Goal: Task Accomplishment & Management: Complete application form

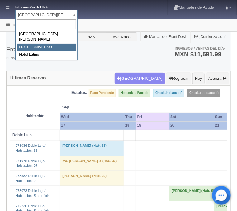
select select "358"
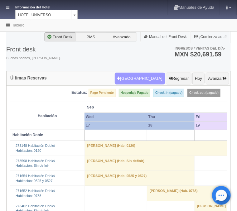
click at [148, 78] on button "[GEOGRAPHIC_DATA]" at bounding box center [140, 79] width 50 height 12
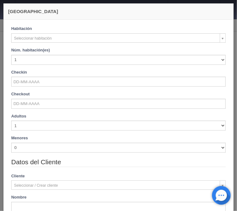
checkbox input "false"
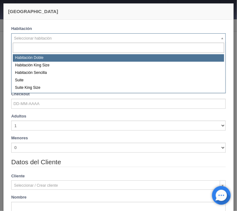
select select "583"
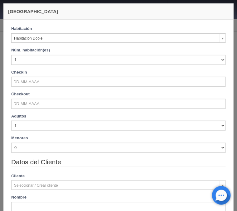
checkbox input "false"
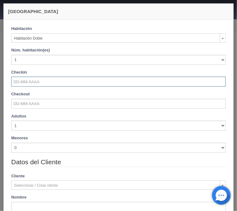
click at [30, 81] on input "text" at bounding box center [118, 82] width 215 height 10
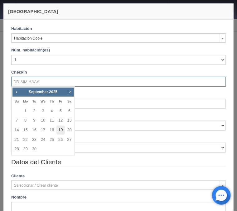
click at [61, 129] on link "19" at bounding box center [61, 130] width 8 height 9
type input "[DATE]"
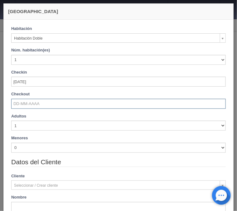
click at [37, 107] on input "text" at bounding box center [118, 104] width 215 height 10
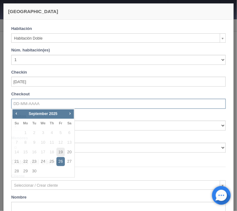
checkbox input "false"
click at [32, 161] on link "23" at bounding box center [34, 161] width 8 height 9
type input "[DATE]"
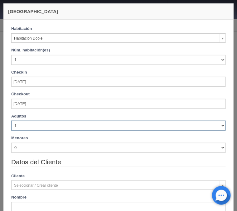
click at [11, 121] on select "1 2 3 4 5 6 7 8 9 10" at bounding box center [118, 126] width 215 height 10
checkbox input "false"
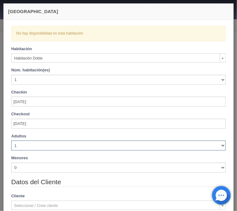
select select "3"
click option "3" at bounding box center [0, 0] width 0 height 0
checkbox input "false"
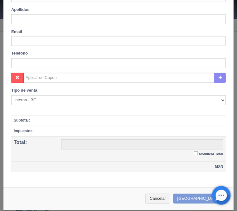
scroll to position [232, 0]
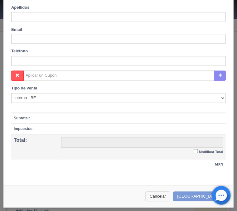
click at [170, 196] on button "Cancelar" at bounding box center [157, 197] width 25 height 10
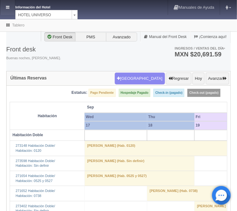
click at [5, 6] on link at bounding box center [7, 7] width 15 height 15
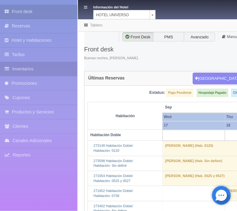
click at [30, 68] on link "Inventarios" at bounding box center [38, 69] width 77 height 14
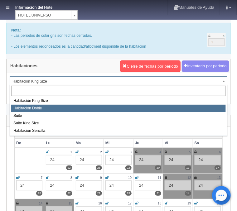
select select "583"
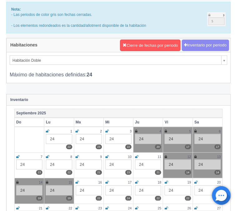
scroll to position [33, 0]
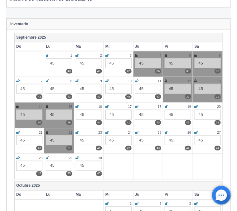
scroll to position [100, 0]
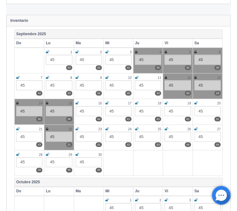
click at [47, 128] on icon at bounding box center [47, 129] width 2 height 4
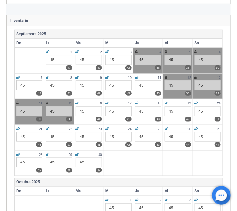
scroll to position [0, 0]
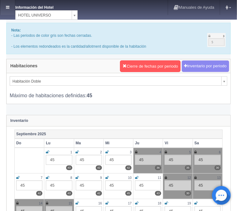
click at [6, 6] on icon at bounding box center [7, 7] width 3 height 4
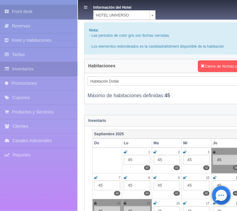
click at [13, 14] on link "Front desk" at bounding box center [38, 12] width 77 height 14
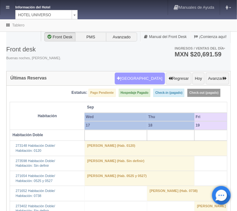
click at [134, 75] on button "[GEOGRAPHIC_DATA]" at bounding box center [140, 79] width 50 height 12
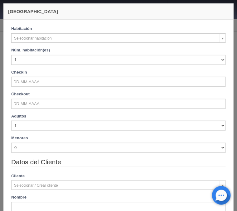
checkbox input "false"
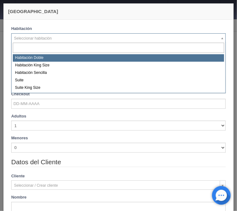
select select "583"
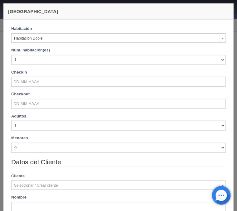
checkbox input "false"
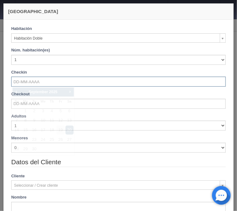
click at [31, 83] on input "text" at bounding box center [118, 82] width 215 height 10
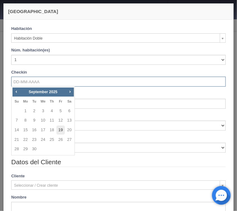
click at [62, 129] on link "19" at bounding box center [61, 130] width 8 height 9
type input "19-09-2025"
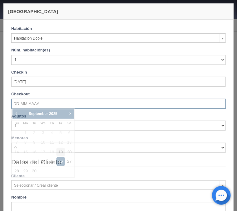
click at [33, 107] on input "text" at bounding box center [118, 104] width 215 height 10
checkbox input "false"
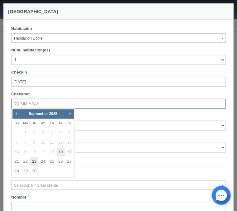
click at [35, 161] on link "23" at bounding box center [34, 161] width 8 height 9
type input "23-09-2025"
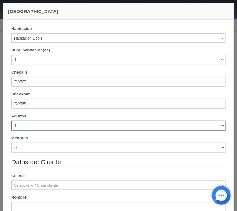
click at [11, 121] on select "1 2 3 4 5 6 7 8 9 10" at bounding box center [118, 126] width 215 height 10
checkbox input "false"
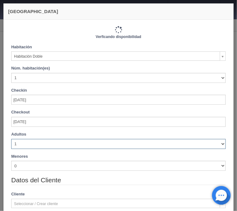
type input "4120.00"
checkbox input "false"
select select "4"
click option "4" at bounding box center [0, 0] width 0 height 0
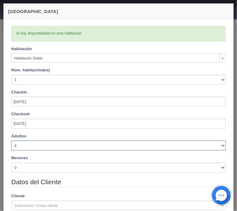
checkbox input "false"
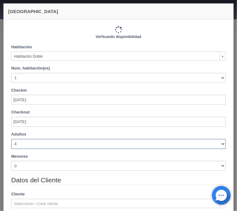
type input "4440.00"
checkbox input "false"
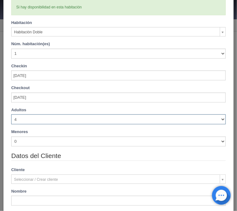
scroll to position [50, 0]
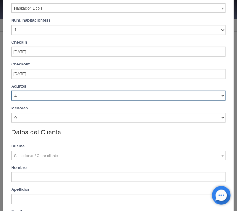
click at [17, 125] on div "Adultos 1 2 3 4 5 6 7 8 9 10 Menores 0 1 2 3 4 5 6 7 8 9 10 Edad menores 0 1 2 …" at bounding box center [119, 106] width 224 height 44
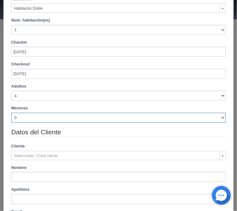
select select "1"
click option "1" at bounding box center [0, 0] width 0 height 0
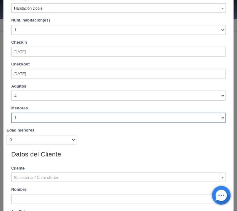
checkbox input "false"
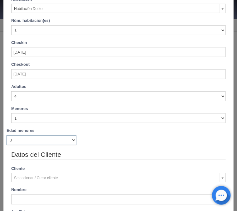
click at [7, 135] on select "0 1 2 3 4 5 6 7 8 9 10 11 12 13 14 15 16 17 18" at bounding box center [42, 140] width 70 height 10
select select "11"
click option "11" at bounding box center [0, 0] width 0 height 0
checkbox input "false"
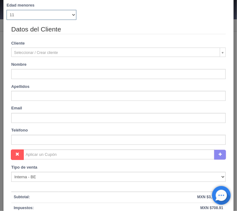
scroll to position [175, 0]
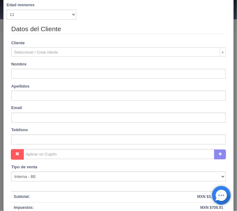
type input "Waldron"
type input "Frida"
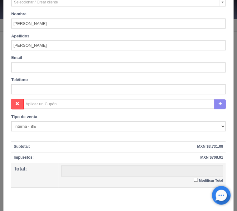
scroll to position [254, 0]
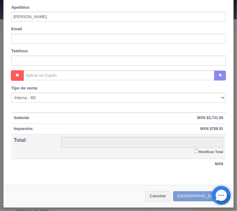
click at [195, 152] on input "Modificar Total" at bounding box center [196, 152] width 4 height 4
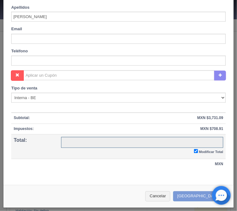
checkbox input "true"
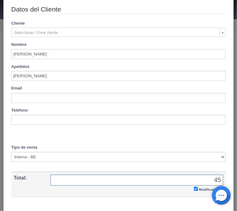
scroll to position [233, 0]
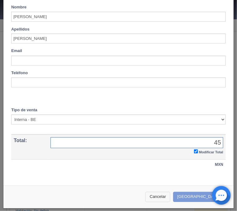
type input "45"
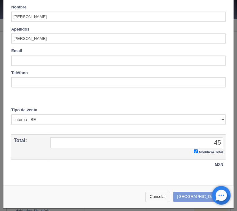
click at [170, 193] on button "Cancelar" at bounding box center [157, 197] width 25 height 10
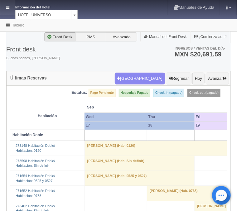
click at [10, 8] on link at bounding box center [7, 7] width 15 height 15
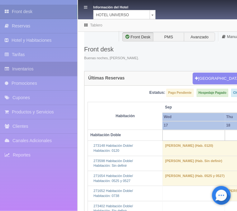
click at [24, 70] on link "Inventarios" at bounding box center [38, 69] width 77 height 14
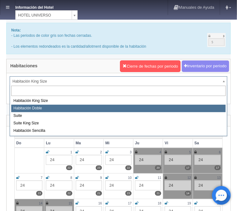
select select "583"
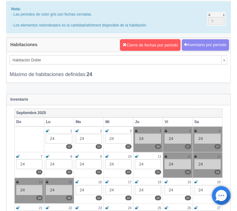
scroll to position [33, 0]
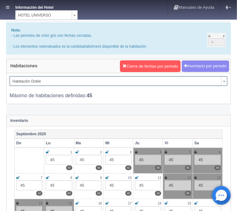
click at [9, 6] on icon at bounding box center [7, 7] width 3 height 4
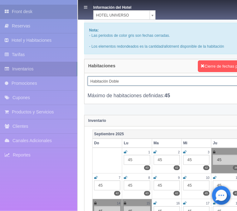
click at [29, 12] on link "Front desk" at bounding box center [38, 12] width 77 height 14
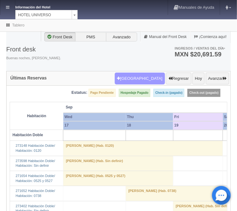
click at [144, 82] on button "[GEOGRAPHIC_DATA]" at bounding box center [140, 79] width 50 height 12
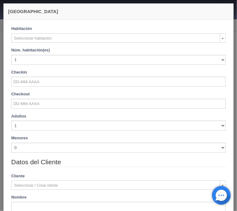
checkbox input "false"
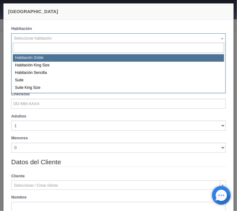
select select "583"
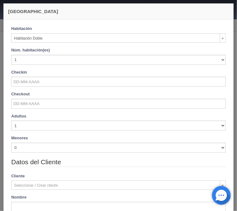
checkbox input "false"
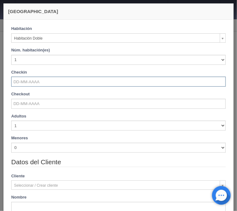
click at [23, 80] on input "text" at bounding box center [118, 82] width 215 height 10
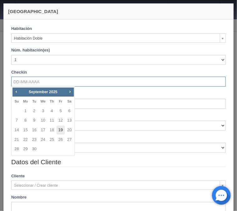
click at [62, 129] on link "19" at bounding box center [61, 130] width 8 height 9
type input "[DATE]"
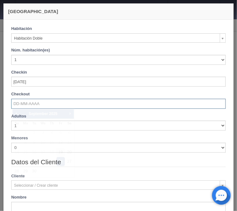
click at [38, 104] on input "text" at bounding box center [118, 104] width 215 height 10
checkbox input "false"
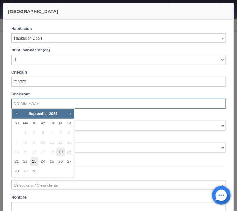
click at [33, 161] on link "23" at bounding box center [34, 161] width 8 height 9
type input "[DATE]"
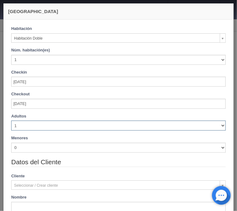
click at [11, 121] on select "1 2 3 4 5 6 7 8 9 10" at bounding box center [118, 126] width 215 height 10
checkbox input "false"
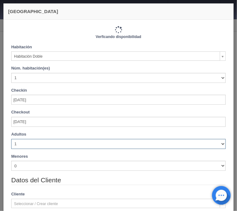
type input "4120.00"
checkbox input "false"
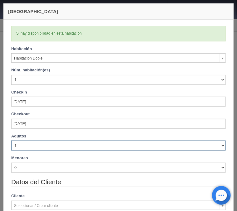
select select "4"
click option "4" at bounding box center [0, 0] width 0 height 0
checkbox input "false"
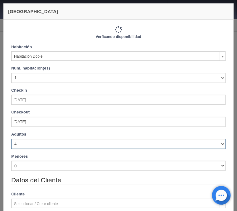
type input "4440.00"
checkbox input "false"
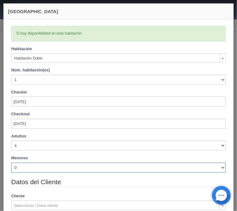
click at [11, 163] on select "0 1 2 3 4 5 6 7 8 9 10" at bounding box center [118, 168] width 215 height 10
select select "1"
click option "1" at bounding box center [0, 0] width 0 height 0
checkbox input "false"
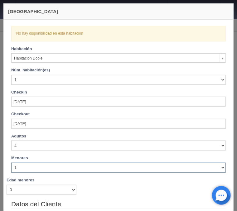
click at [11, 163] on select "0 1 2 3 4 5 6 7 8 9 10" at bounding box center [118, 168] width 215 height 10
select select "0"
click option "0" at bounding box center [0, 0] width 0 height 0
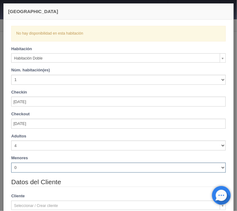
checkbox input "false"
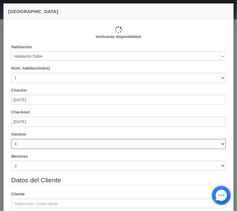
click at [11, 139] on select "1 2 3 4 5 6 7 8 9 10" at bounding box center [118, 144] width 215 height 10
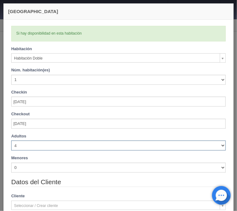
type input "4440.00"
checkbox input "false"
select select "5"
click option "5" at bounding box center [0, 0] width 0 height 0
checkbox input "false"
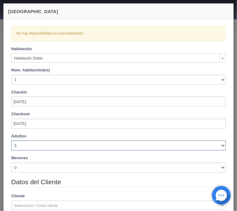
click at [11, 141] on select "1 2 3 4 5 6 7 8 9 10" at bounding box center [118, 146] width 215 height 10
select select "4"
click option "4" at bounding box center [0, 0] width 0 height 0
checkbox input "false"
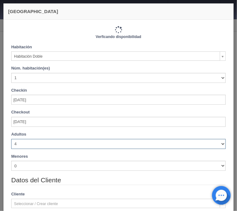
type input "4440.00"
checkbox input "false"
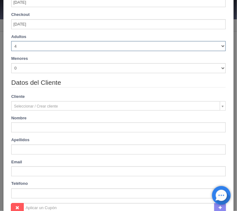
scroll to position [100, 0]
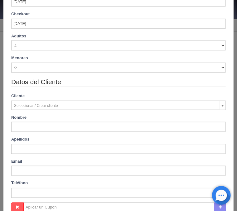
type input "Frida"
type input "Waldron"
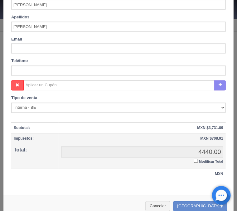
scroll to position [226, 0]
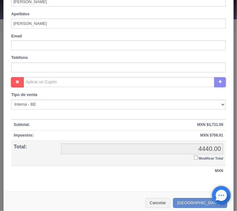
click at [196, 156] on input "Modificar Total" at bounding box center [196, 158] width 4 height 4
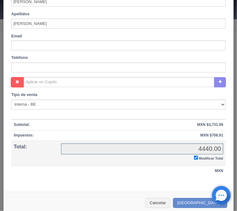
checkbox input "true"
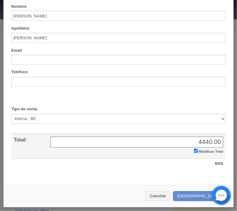
scroll to position [211, 0]
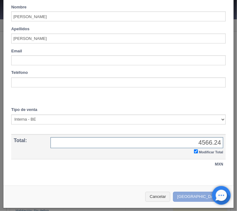
type input "4566.24"
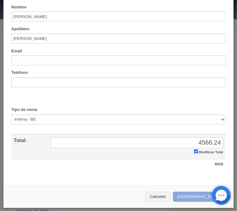
click at [200, 198] on button "[GEOGRAPHIC_DATA]" at bounding box center [200, 197] width 54 height 10
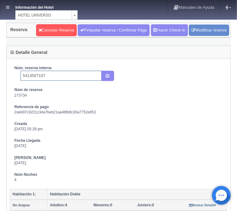
click at [70, 74] on input "5413507107" at bounding box center [61, 76] width 81 height 10
type input "Ver Nota 5413507107 Booking"
click at [107, 75] on icon "submit" at bounding box center [108, 75] width 4 height 4
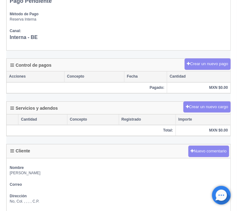
scroll to position [368, 0]
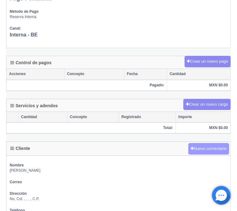
click at [201, 150] on button "Nuevo comentario" at bounding box center [209, 149] width 41 height 12
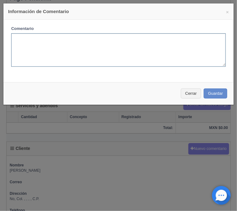
click at [116, 50] on textarea at bounding box center [118, 49] width 215 height 33
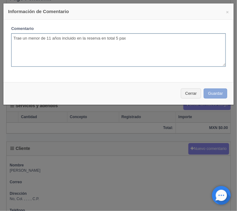
type textarea "Trae un menor de 11 años incluido en la reserva en total 5 pax"
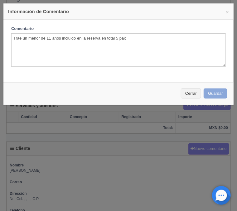
click at [222, 93] on button "Guardar" at bounding box center [216, 94] width 24 height 10
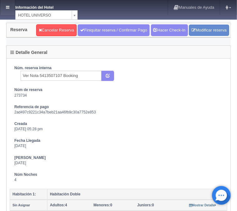
click at [8, 4] on link at bounding box center [7, 7] width 15 height 15
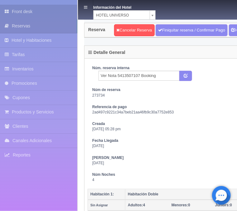
click at [37, 12] on link "Front desk" at bounding box center [38, 12] width 77 height 14
